Goal: Share content: Share content

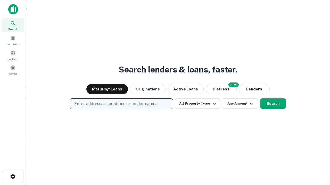
click at [121, 104] on p "Enter addresses, locations or lender names" at bounding box center [115, 104] width 83 height 6
type input "**********"
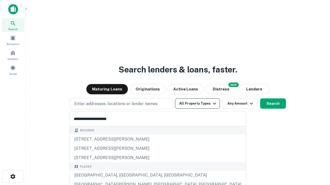
click at [123, 176] on div "[GEOGRAPHIC_DATA], [GEOGRAPHIC_DATA], [GEOGRAPHIC_DATA]" at bounding box center [157, 175] width 175 height 9
click at [197, 104] on button "All Property Types" at bounding box center [197, 104] width 45 height 10
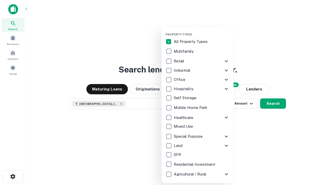
click at [201, 31] on button "button" at bounding box center [201, 31] width 72 height 0
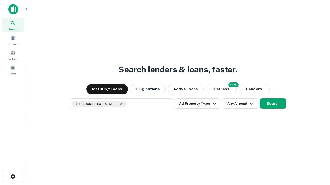
scroll to position [8, 0]
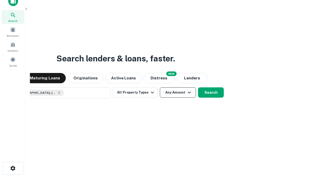
click at [160, 88] on button "Any Amount" at bounding box center [178, 93] width 36 height 10
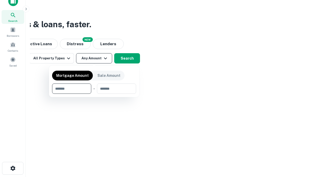
type input "*******"
click at [94, 94] on button "button" at bounding box center [94, 94] width 84 height 0
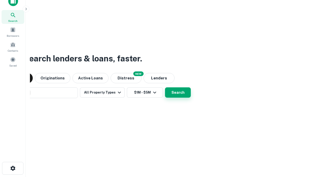
click at [165, 88] on button "Search" at bounding box center [178, 93] width 26 height 10
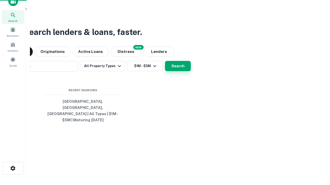
scroll to position [17, 146]
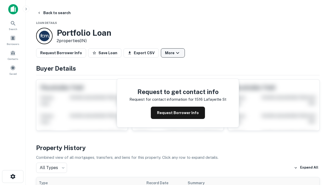
click at [173, 53] on button "More" at bounding box center [173, 52] width 24 height 9
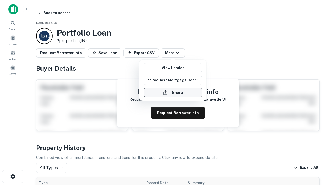
click at [173, 93] on button "Share" at bounding box center [173, 92] width 58 height 9
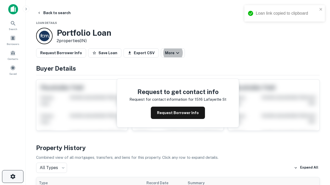
click at [13, 177] on icon "button" at bounding box center [13, 177] width 6 height 6
